Goal: Information Seeking & Learning: Learn about a topic

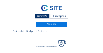
drag, startPoint x: 42, startPoint y: 17, endPoint x: 37, endPoint y: 16, distance: 5.0
click at [42, 17] on div "Camera's" at bounding box center [42, 16] width 15 height 5
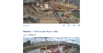
scroll to position [200, 0]
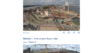
click at [61, 18] on img at bounding box center [51, 15] width 57 height 32
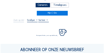
scroll to position [28, 0]
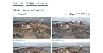
click at [30, 20] on img at bounding box center [32, 28] width 39 height 22
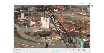
drag, startPoint x: 40, startPoint y: 24, endPoint x: 55, endPoint y: 23, distance: 14.3
click at [55, 23] on img at bounding box center [52, 26] width 76 height 43
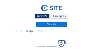
click at [42, 16] on div "Camera's" at bounding box center [42, 16] width 15 height 5
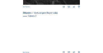
scroll to position [178, 0]
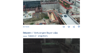
scroll to position [61, 0]
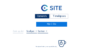
click at [39, 15] on div "Camera's" at bounding box center [42, 16] width 15 height 5
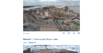
scroll to position [219, 0]
